Goal: Obtain resource: Download file/media

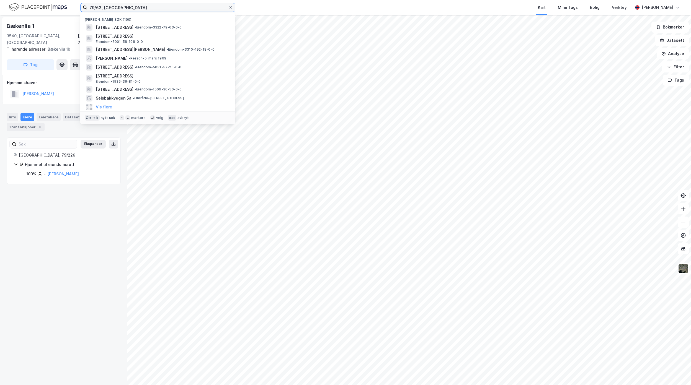
drag, startPoint x: 158, startPoint y: 6, endPoint x: 26, endPoint y: 1, distance: 132.1
click at [45, 2] on div "79/63, Nesbyen [GEOGRAPHIC_DATA] søk (100) [STREET_ADDRESS] • Eiendom • 3322-79…" at bounding box center [345, 7] width 691 height 15
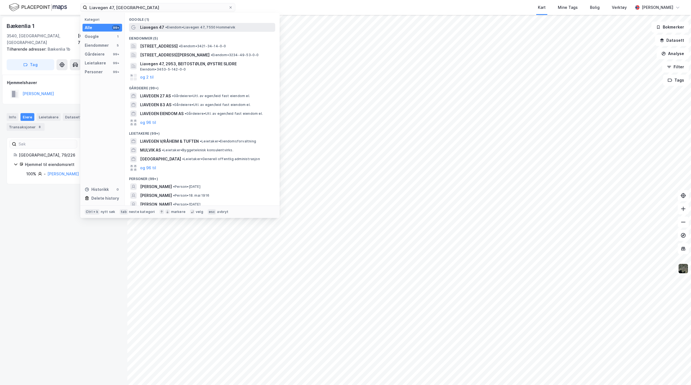
click at [201, 30] on div "Liavegen 47 • Eiendom • Liavegen [STREET_ADDRESS]" at bounding box center [207, 27] width 134 height 7
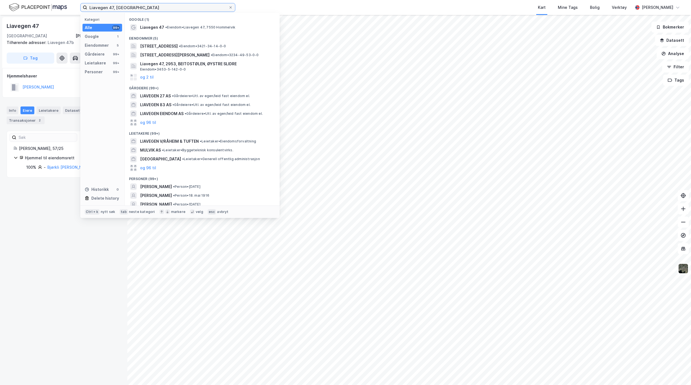
drag, startPoint x: 134, startPoint y: 9, endPoint x: 62, endPoint y: 8, distance: 72.0
click at [62, 8] on div "Liavegen 47, malvik Kategori Alle 99+ Google 1 Eiendommer 5 Gårdeiere 99+ Leiet…" at bounding box center [345, 7] width 691 height 15
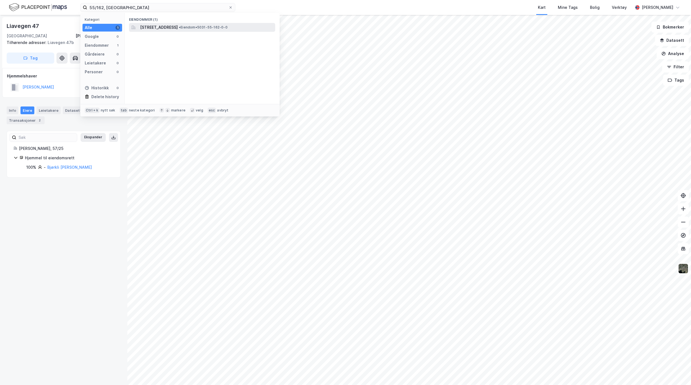
click at [174, 28] on span "[STREET_ADDRESS]" at bounding box center [159, 27] width 38 height 7
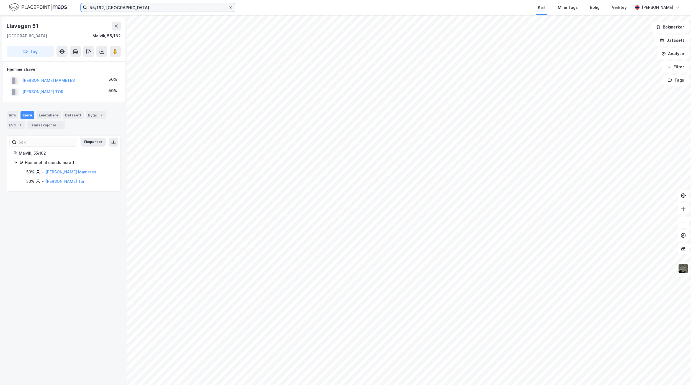
click at [104, 7] on input "55/162, [GEOGRAPHIC_DATA]" at bounding box center [157, 7] width 141 height 8
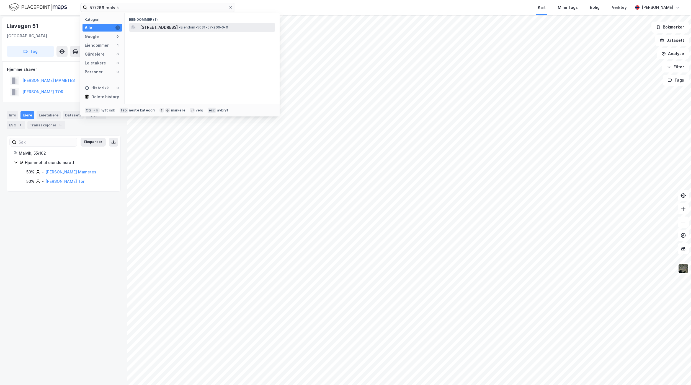
click at [178, 30] on span "[STREET_ADDRESS]" at bounding box center [159, 27] width 38 height 7
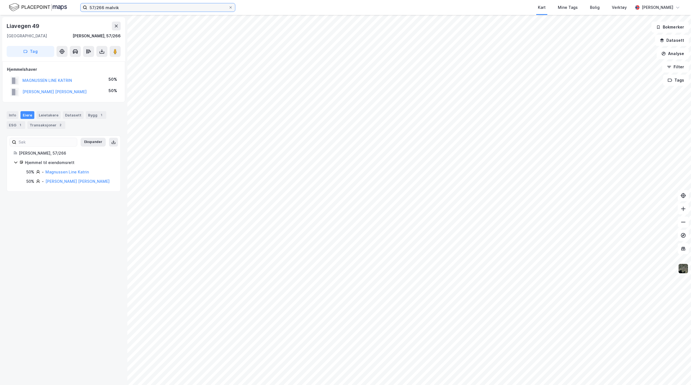
click at [102, 8] on input "57/266 malvik" at bounding box center [157, 7] width 141 height 8
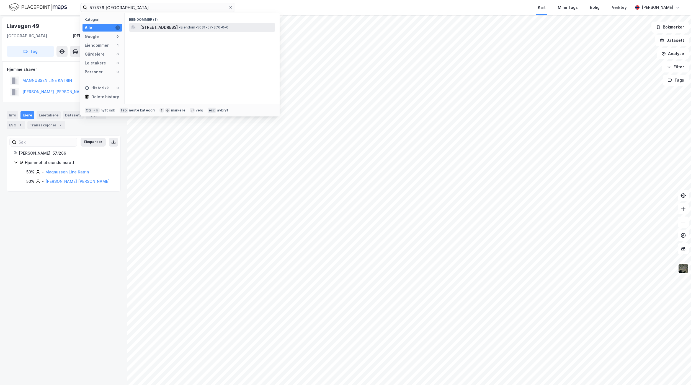
click at [160, 28] on span "[STREET_ADDRESS]" at bounding box center [159, 27] width 38 height 7
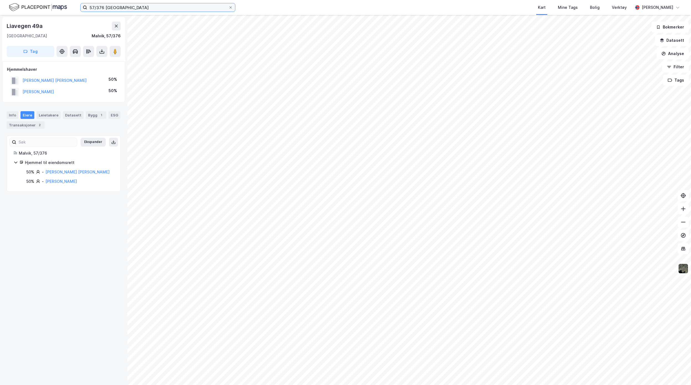
click at [104, 7] on input "57/376 [GEOGRAPHIC_DATA]" at bounding box center [157, 7] width 141 height 8
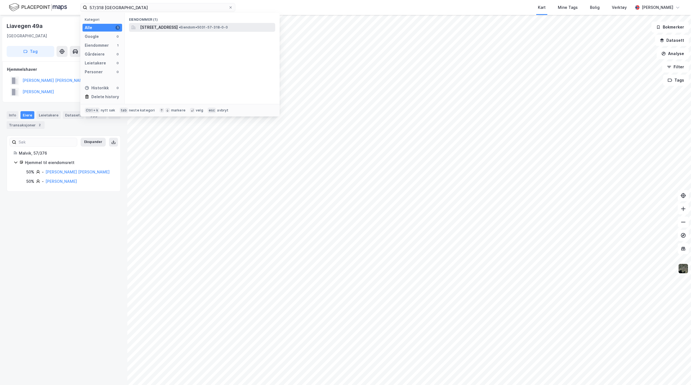
click at [167, 28] on span "[STREET_ADDRESS]" at bounding box center [159, 27] width 38 height 7
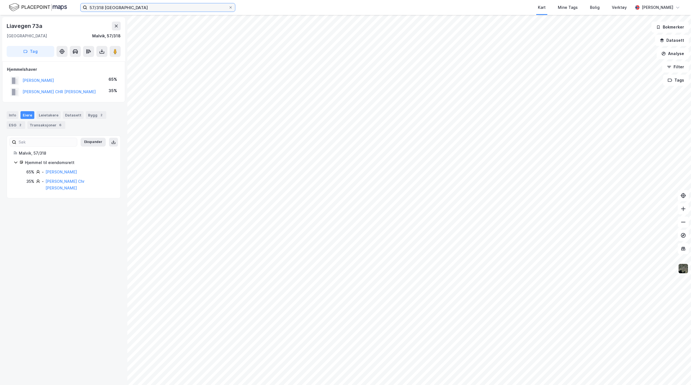
click at [103, 7] on input "57/318 [GEOGRAPHIC_DATA]" at bounding box center [157, 7] width 141 height 8
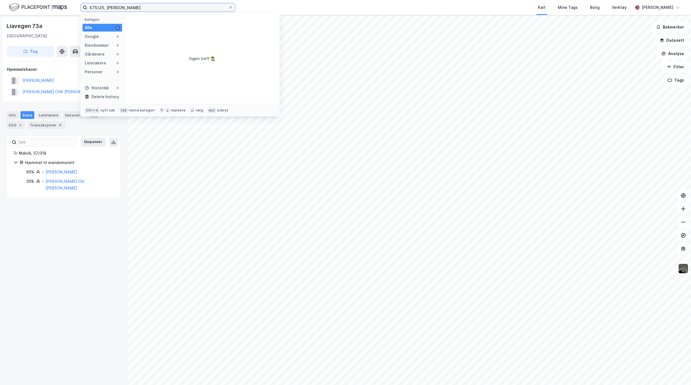
drag, startPoint x: 147, startPoint y: 8, endPoint x: 118, endPoint y: 7, distance: 29.1
click at [118, 7] on input "575/25, [PERSON_NAME]" at bounding box center [157, 7] width 141 height 8
click at [92, 7] on input "575/25, [GEOGRAPHIC_DATA]" at bounding box center [157, 7] width 141 height 8
click at [178, 29] on span "[STREET_ADDRESS]" at bounding box center [159, 27] width 38 height 7
click at [100, 7] on input "55/25, [GEOGRAPHIC_DATA]" at bounding box center [157, 7] width 141 height 8
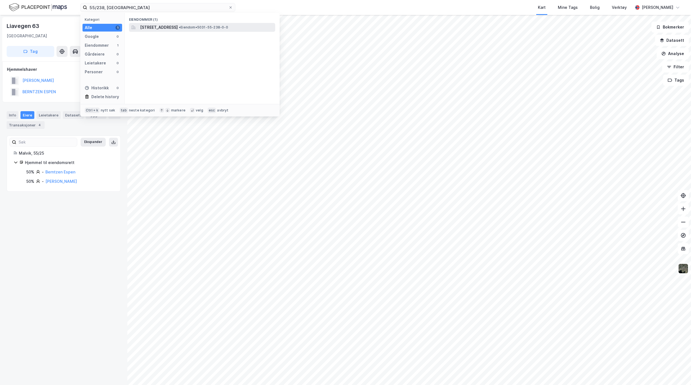
click at [228, 25] on span "• Eiendom • 5031-55-238-0-0" at bounding box center [203, 27] width 49 height 4
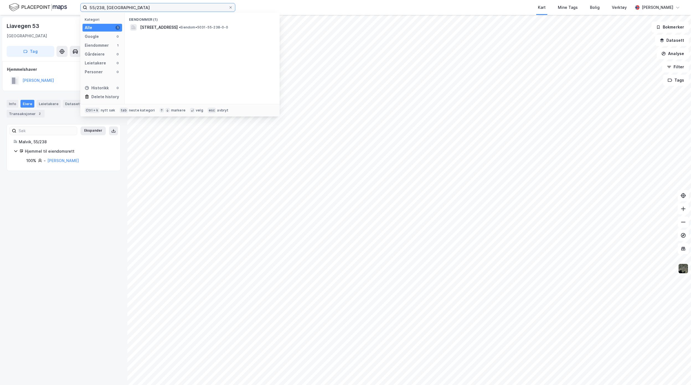
drag, startPoint x: 118, startPoint y: 3, endPoint x: 41, endPoint y: 2, distance: 76.7
click at [47, 2] on div "55/238, malvik Kategori Alle 1 Google 0 Eiendommer 1 Gårdeiere 0 Leietakere 0 P…" at bounding box center [345, 7] width 691 height 15
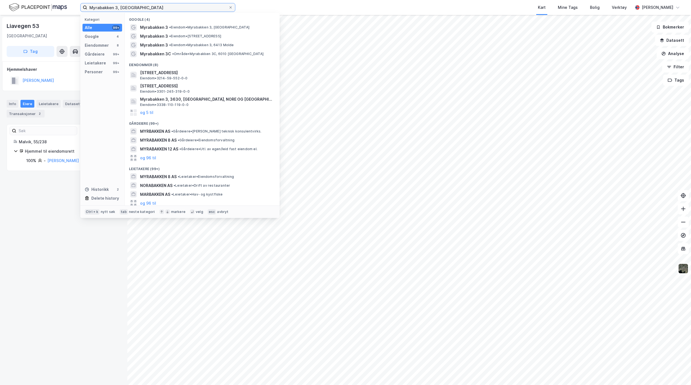
type input "Myrabakken 3, [GEOGRAPHIC_DATA]"
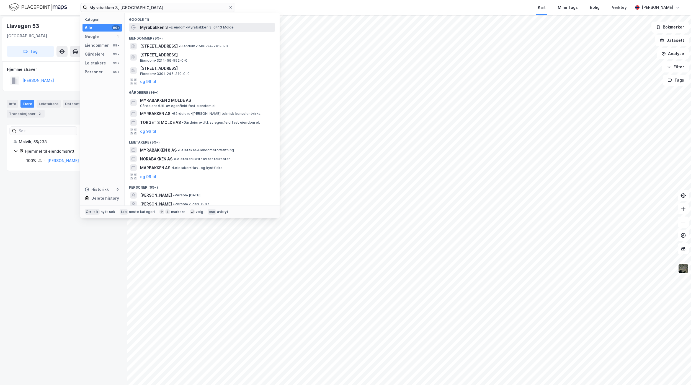
click at [208, 28] on span "• Eiendom • [STREET_ADDRESS]" at bounding box center [201, 27] width 65 height 4
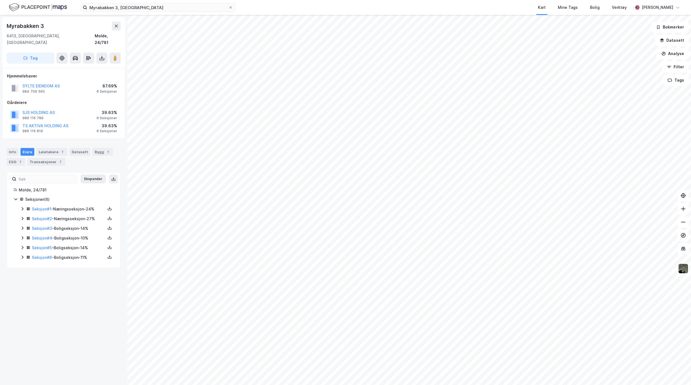
click at [106, 254] on button at bounding box center [109, 257] width 7 height 7
click at [79, 239] on div "Grunnbok" at bounding box center [79, 240] width 49 height 13
